Goal: Navigation & Orientation: Find specific page/section

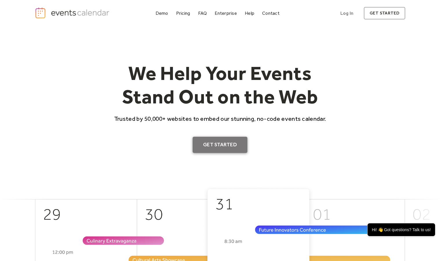
click at [209, 146] on link "Get Started" at bounding box center [220, 145] width 55 height 16
click at [160, 14] on div "Demo" at bounding box center [162, 13] width 13 height 3
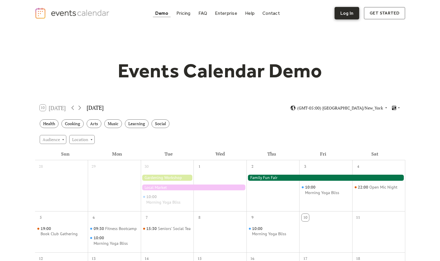
click at [353, 12] on link "Log In" at bounding box center [347, 13] width 25 height 12
